Goal: Task Accomplishment & Management: Manage account settings

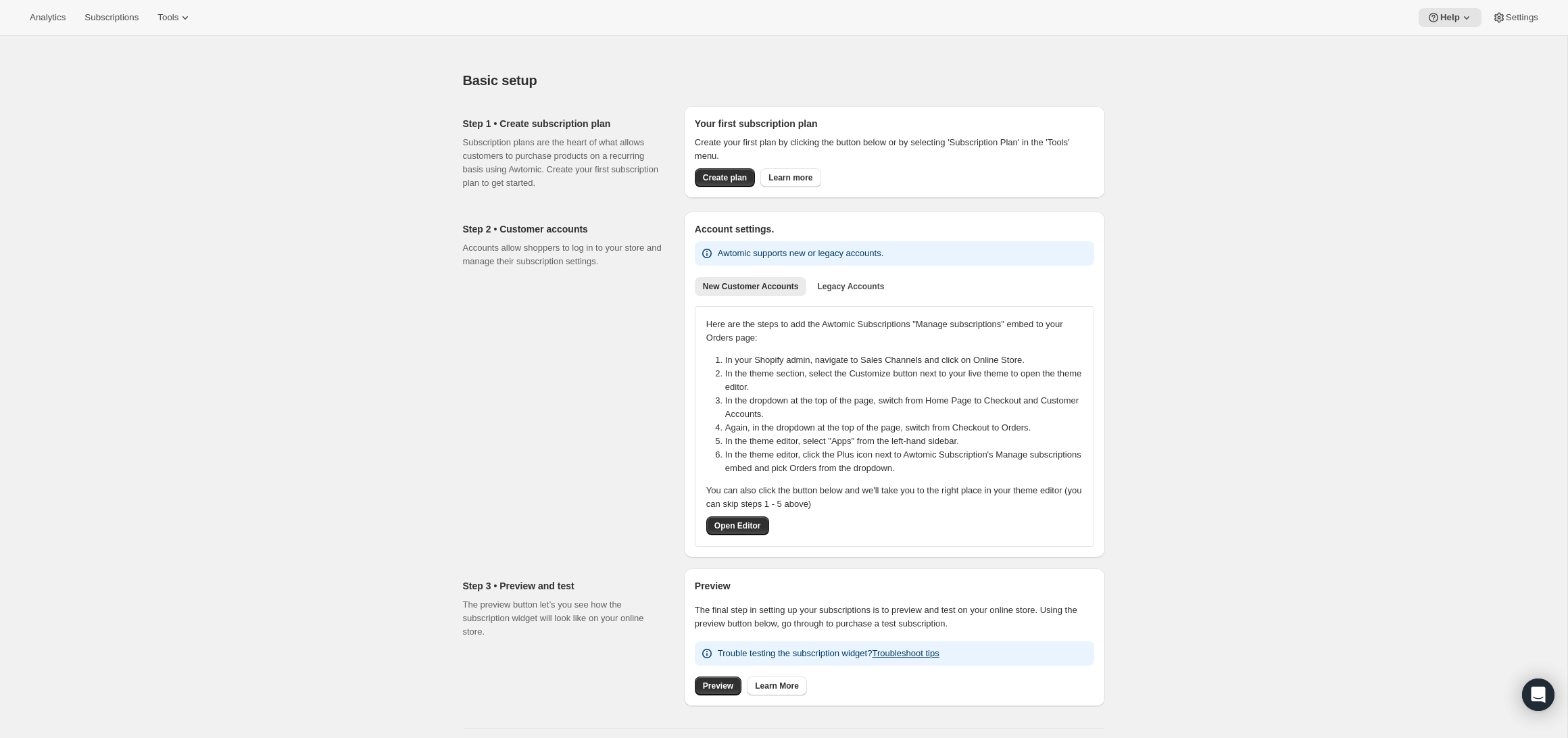
drag, startPoint x: 106, startPoint y: 9, endPoint x: 274, endPoint y: 93, distance: 187.8
click at [106, 10] on button "Subscriptions" at bounding box center [111, 17] width 70 height 19
